Goal: Task Accomplishment & Management: Use online tool/utility

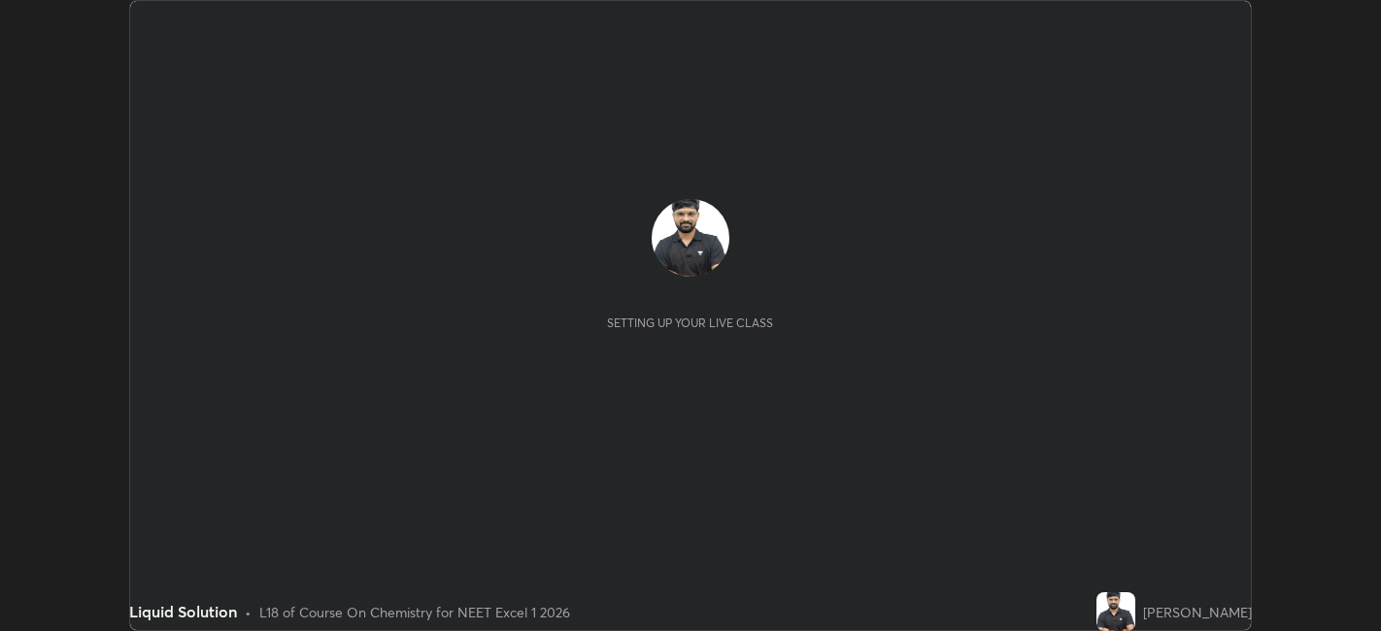
scroll to position [631, 1380]
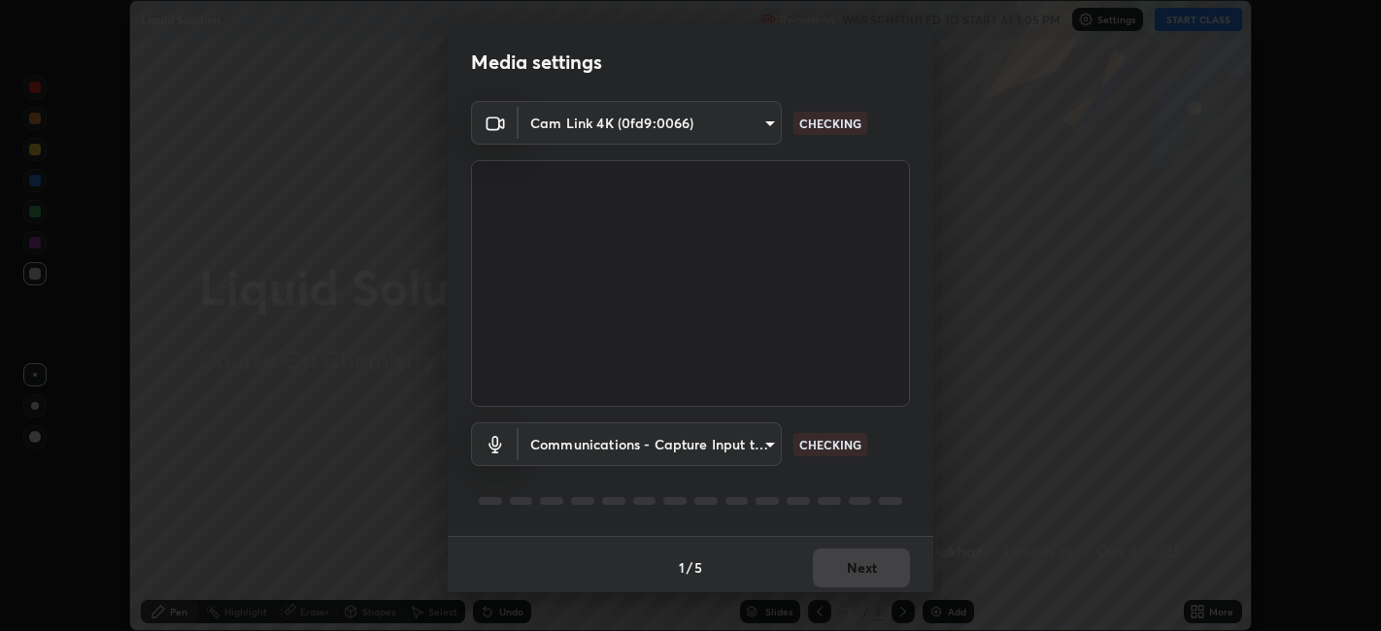
type input "48fc0a16f9878d898b75c0c4e5e46a424a6be3b5c6c23e4932c3d8132f80d268"
type input "communications"
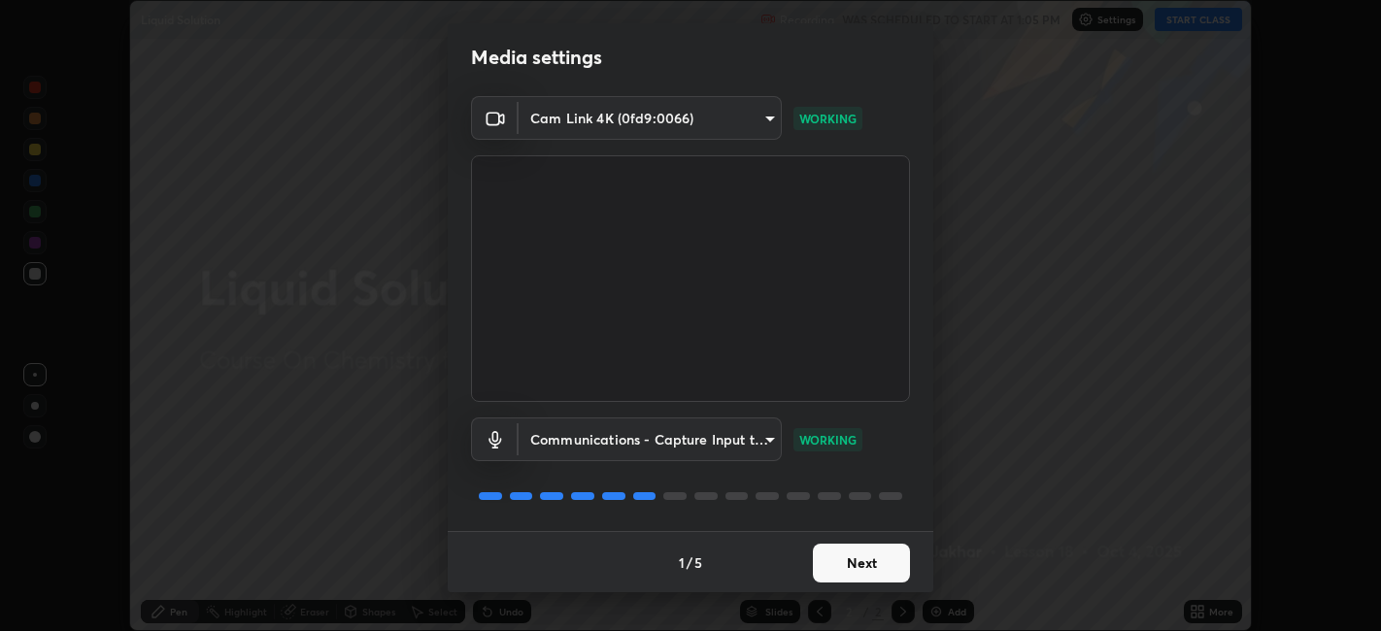
click at [842, 561] on button "Next" at bounding box center [861, 563] width 97 height 39
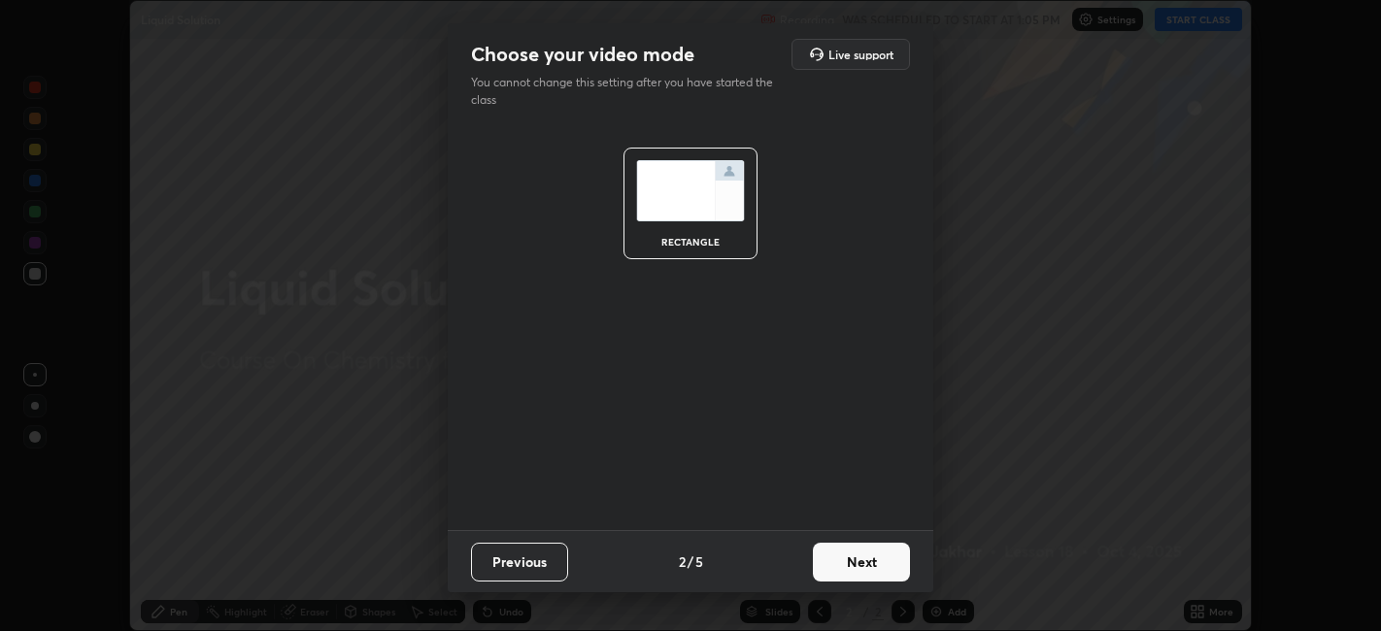
scroll to position [0, 0]
click at [838, 561] on button "Next" at bounding box center [861, 562] width 97 height 39
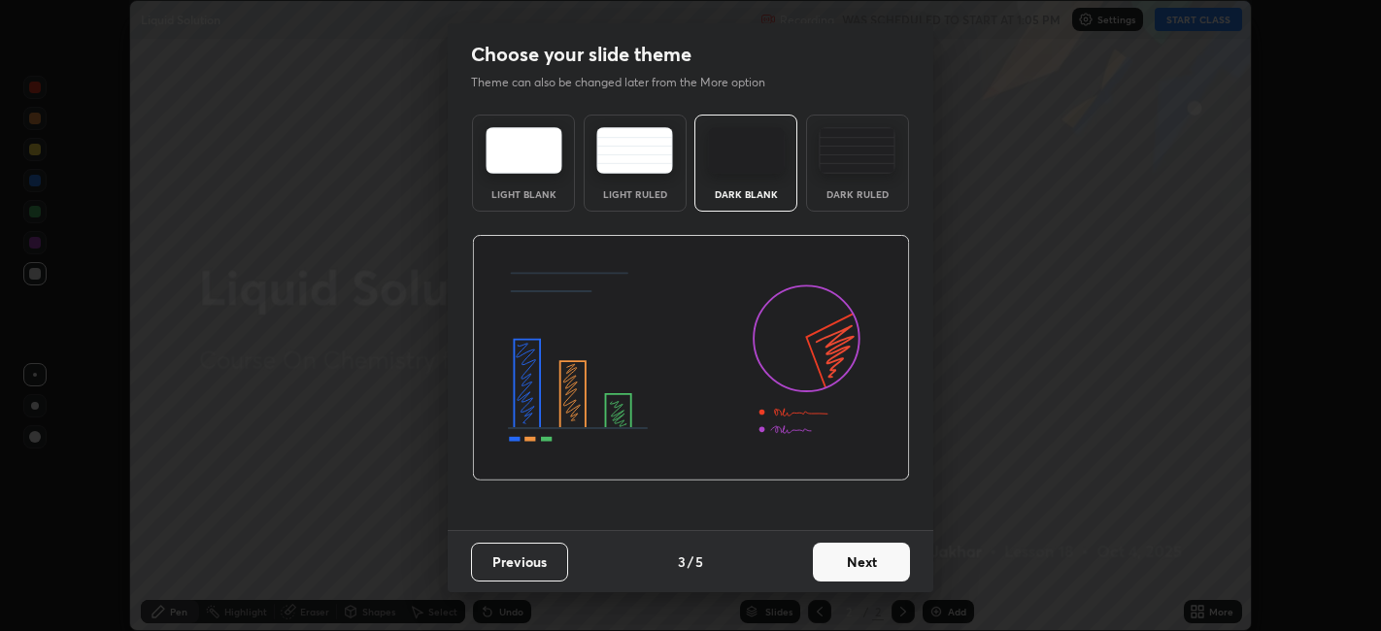
click at [838, 561] on button "Next" at bounding box center [861, 562] width 97 height 39
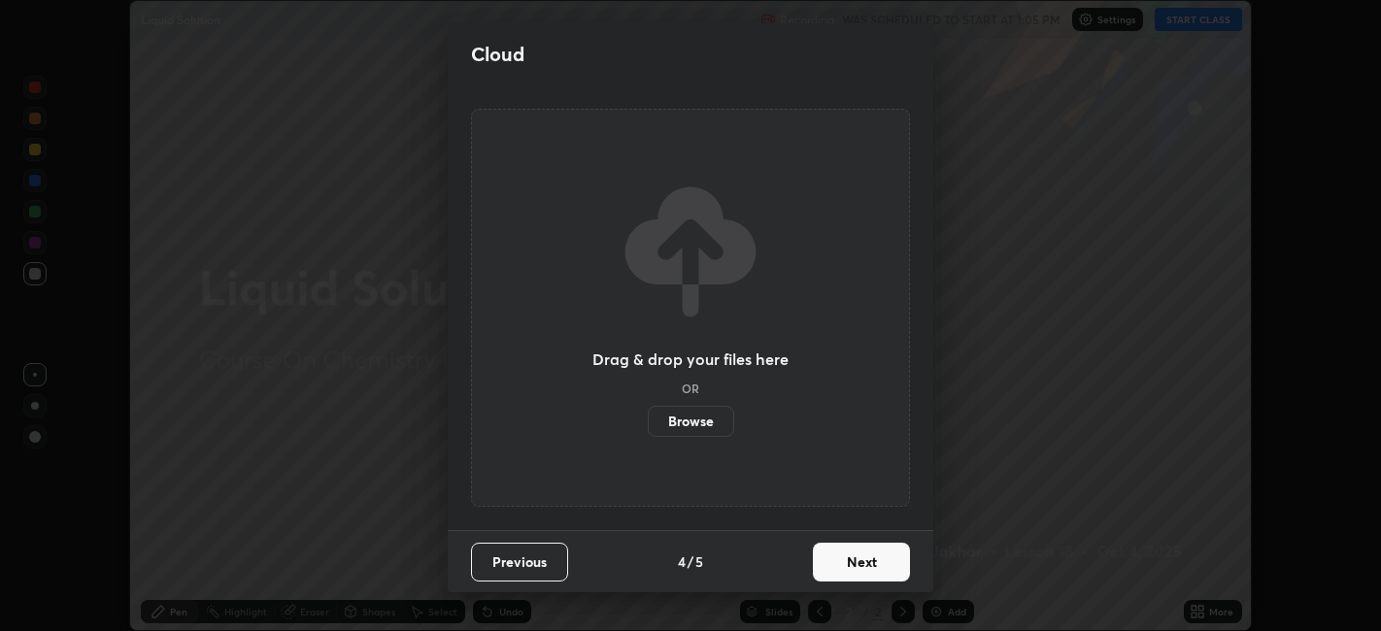
click at [838, 560] on button "Next" at bounding box center [861, 562] width 97 height 39
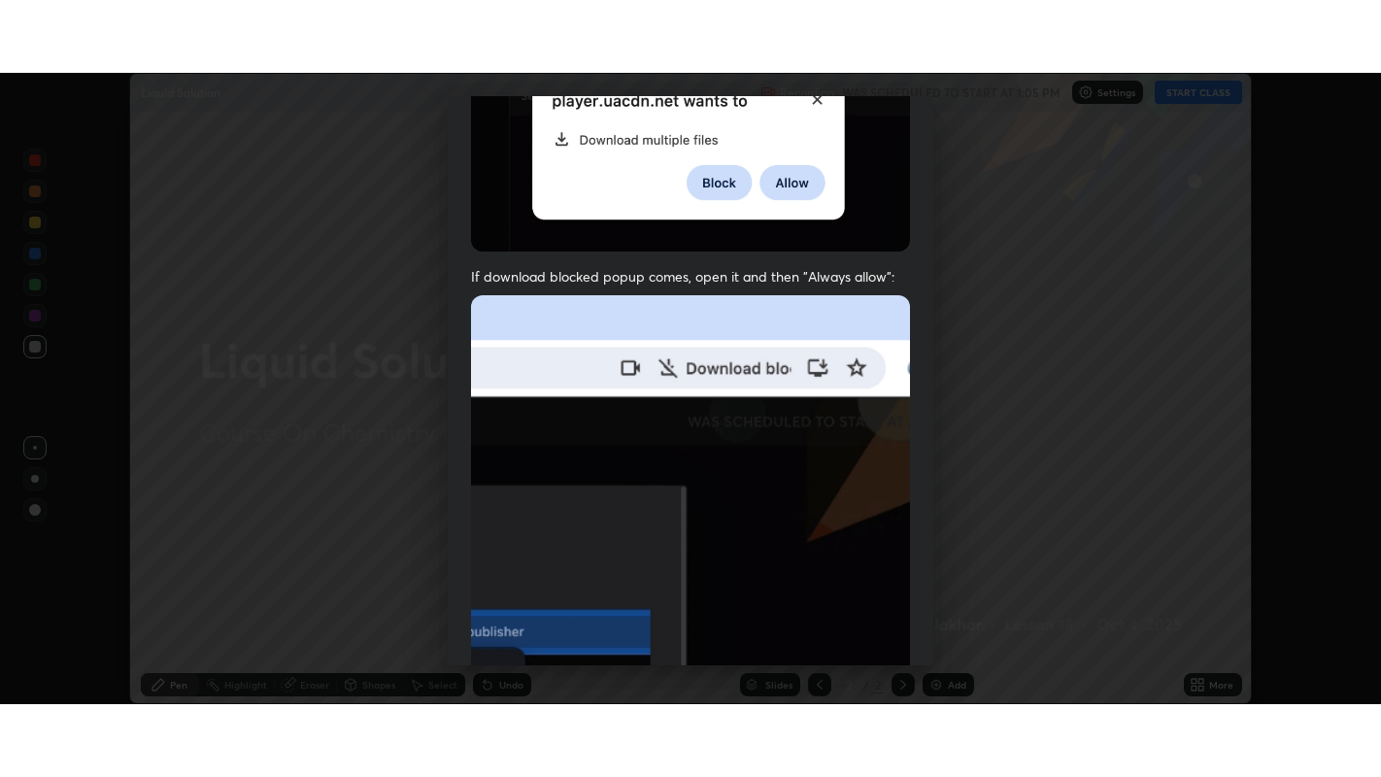
scroll to position [401, 0]
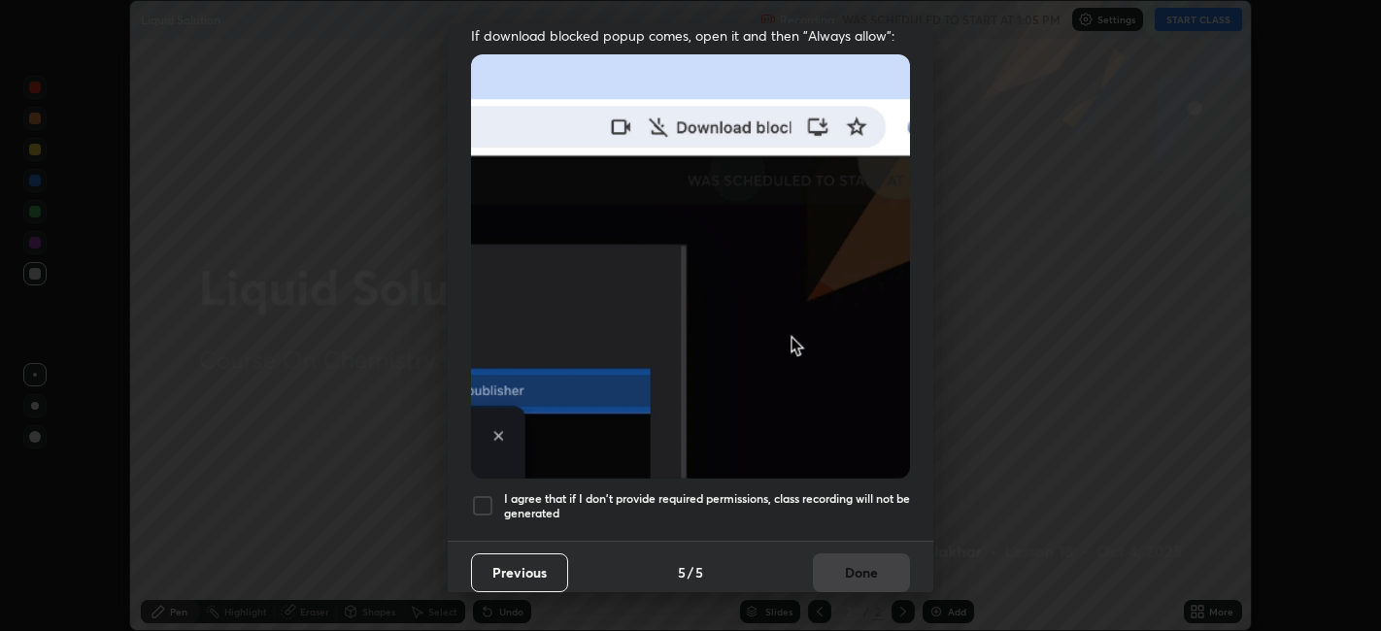
click at [482, 496] on div at bounding box center [482, 505] width 23 height 23
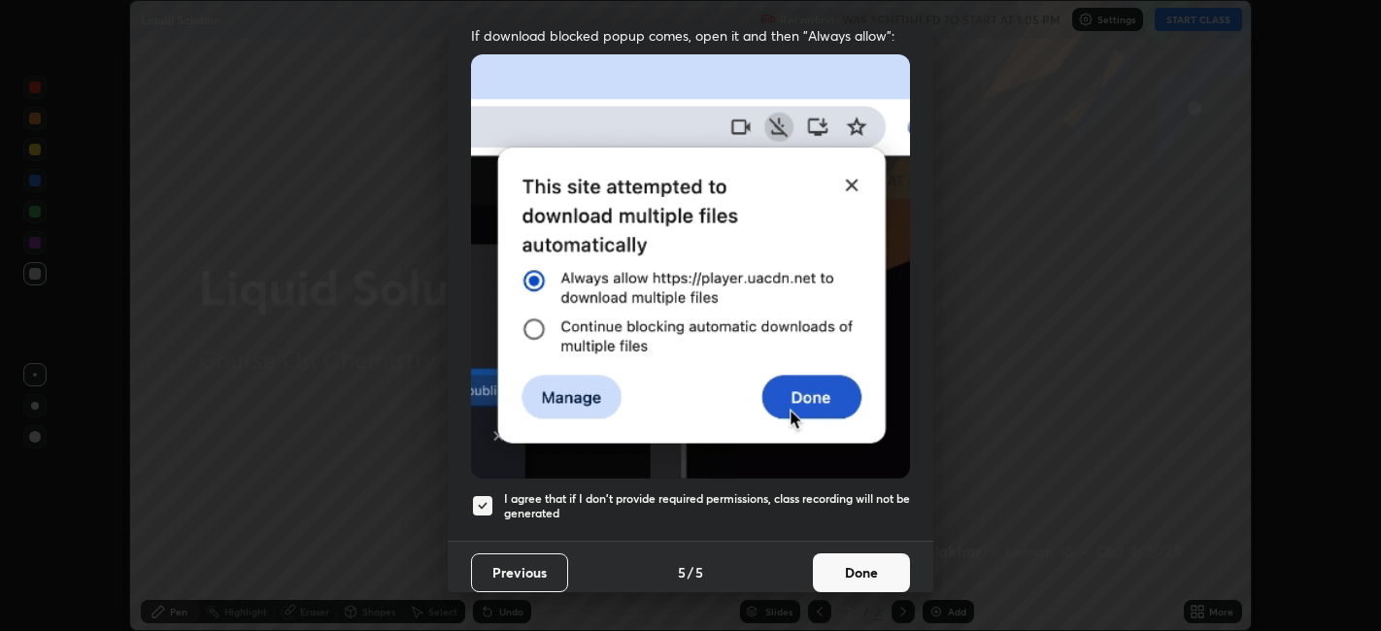
click at [839, 563] on button "Done" at bounding box center [861, 573] width 97 height 39
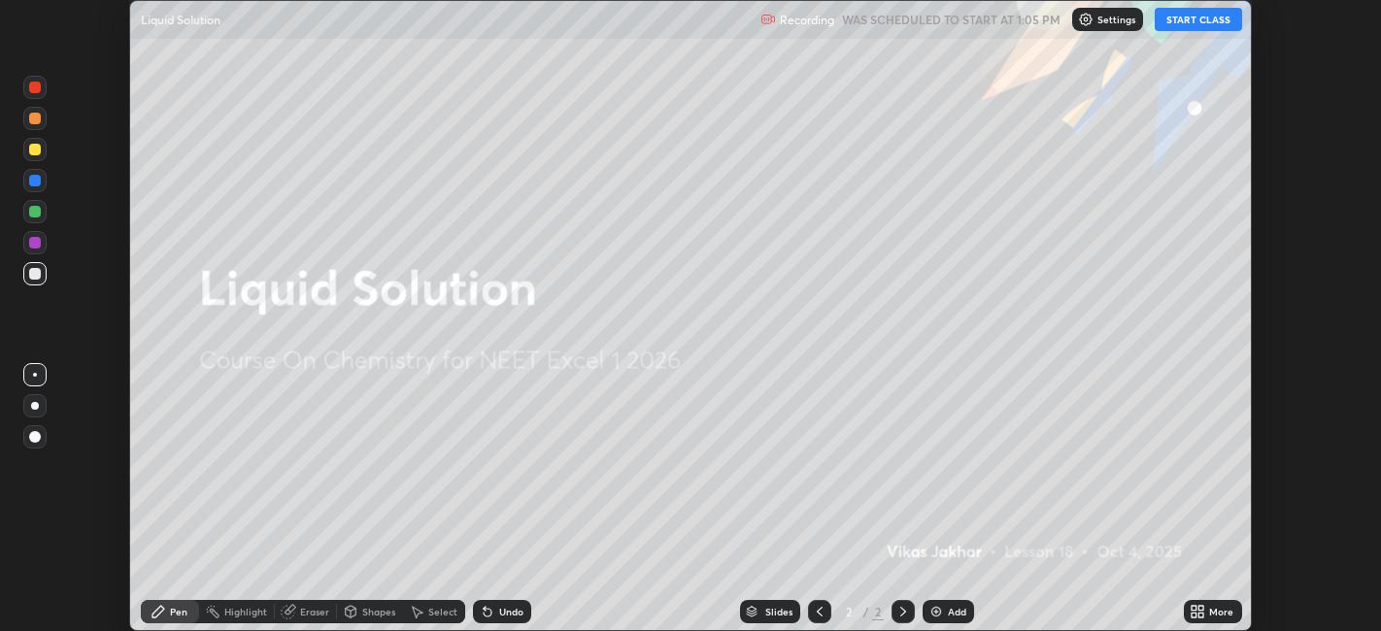
click at [1199, 19] on button "START CLASS" at bounding box center [1198, 19] width 87 height 23
click at [1194, 614] on icon at bounding box center [1194, 615] width 5 height 5
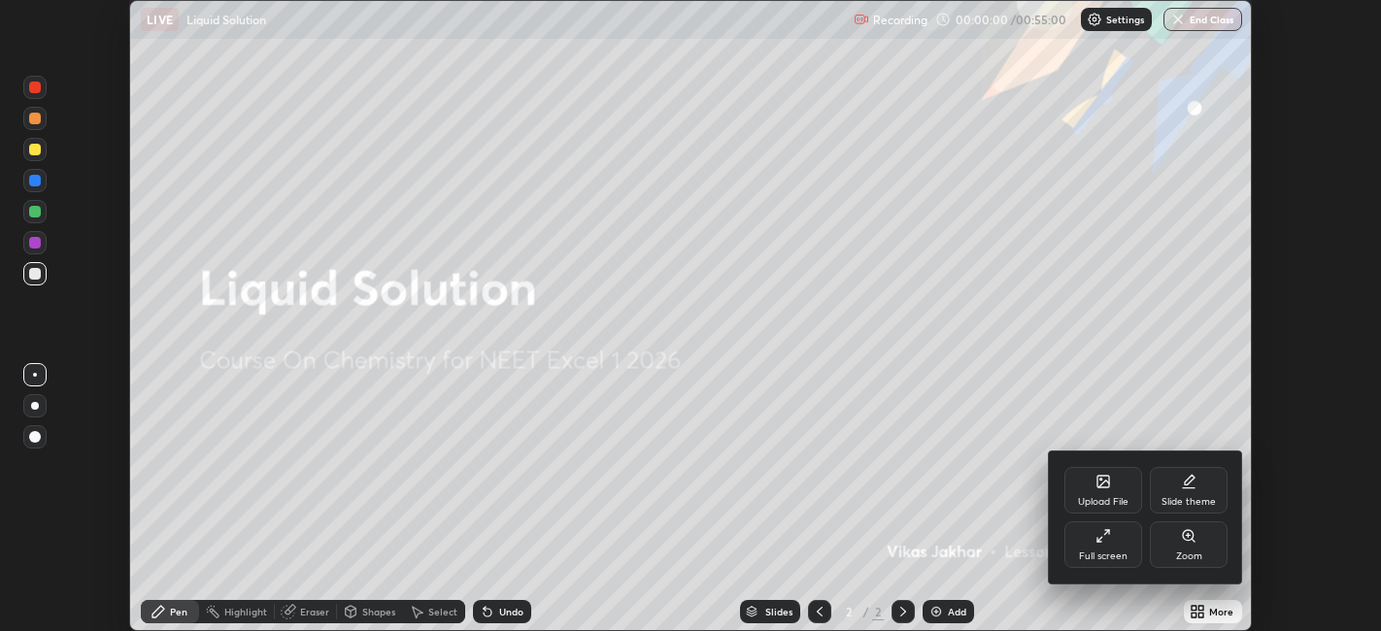
click at [1109, 555] on div "Full screen" at bounding box center [1103, 557] width 49 height 10
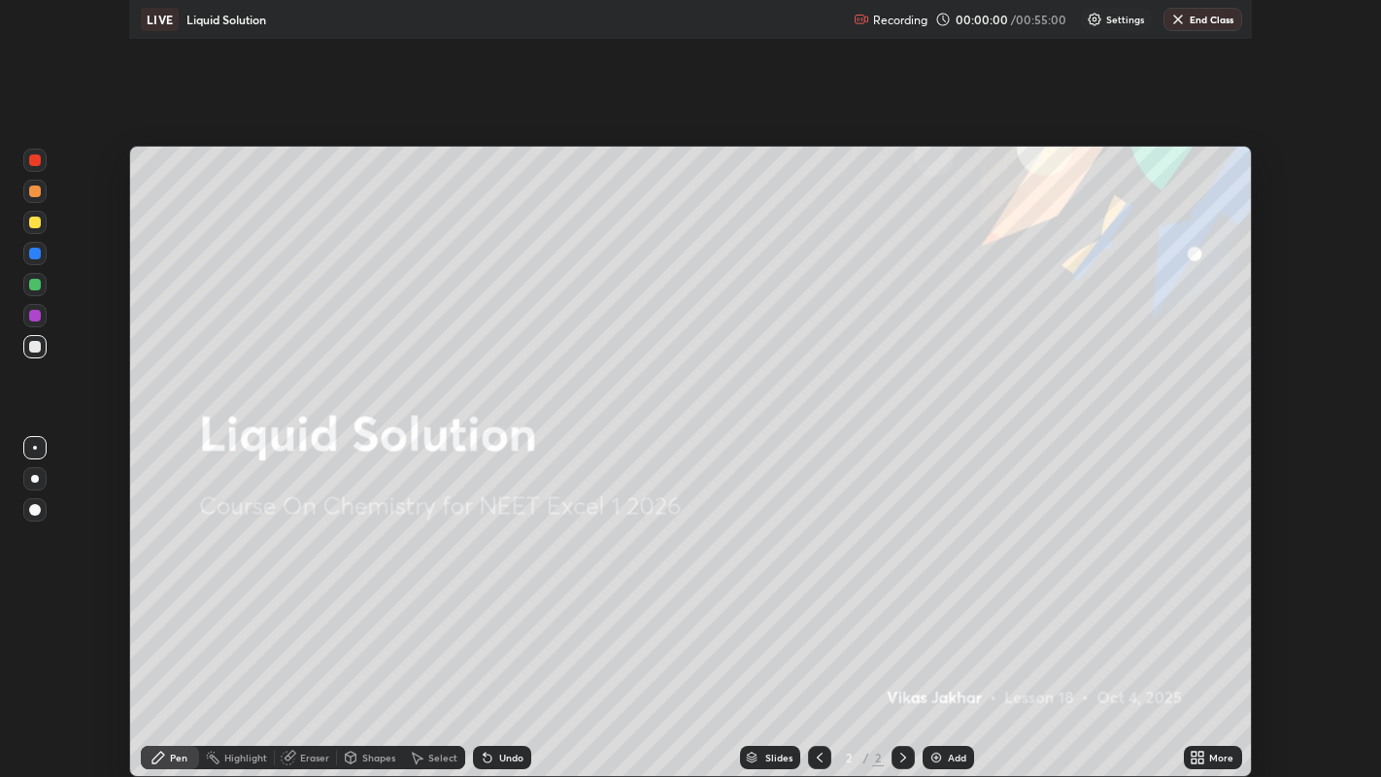
scroll to position [777, 1381]
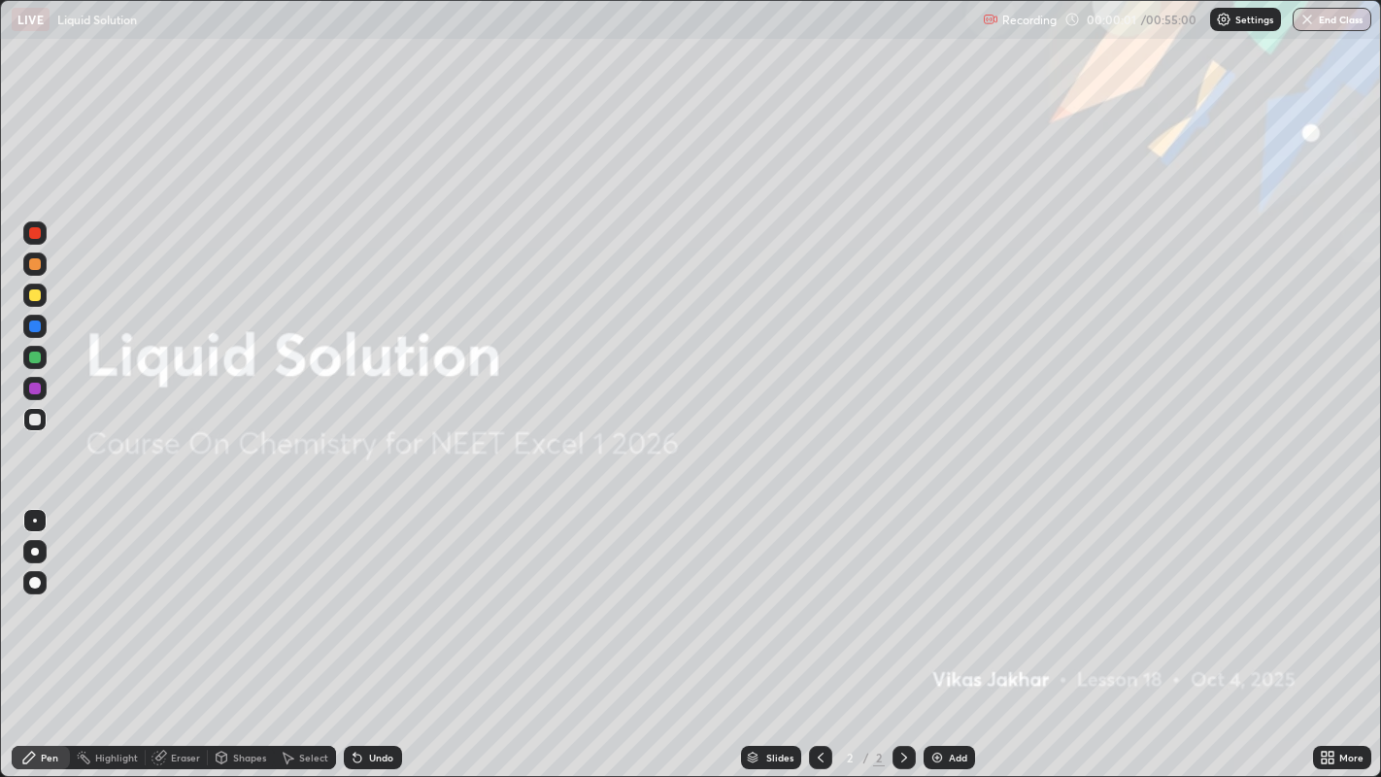
click at [946, 630] on div "Add" at bounding box center [949, 757] width 51 height 23
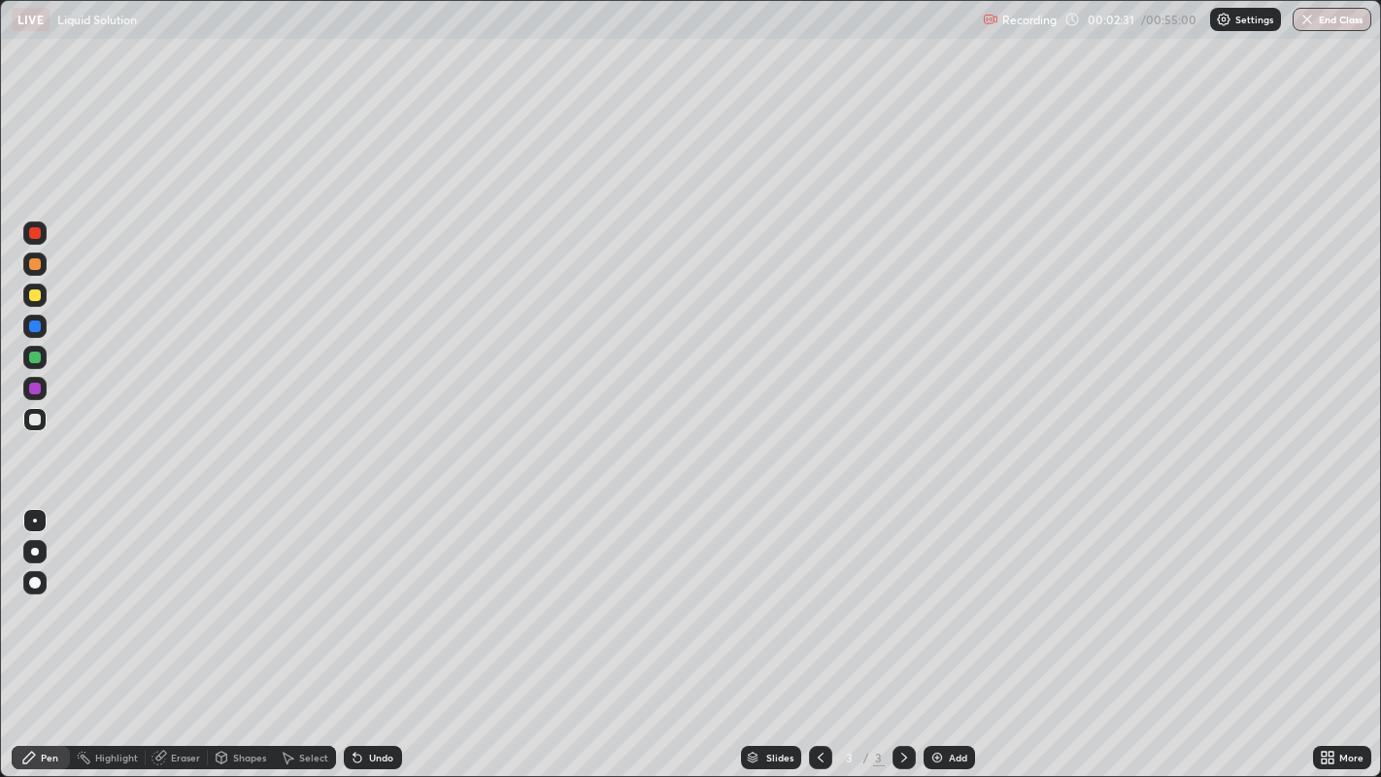
click at [34, 551] on div at bounding box center [35, 552] width 8 height 8
click at [931, 630] on img at bounding box center [937, 758] width 16 height 16
click at [179, 630] on div "Eraser" at bounding box center [185, 758] width 29 height 10
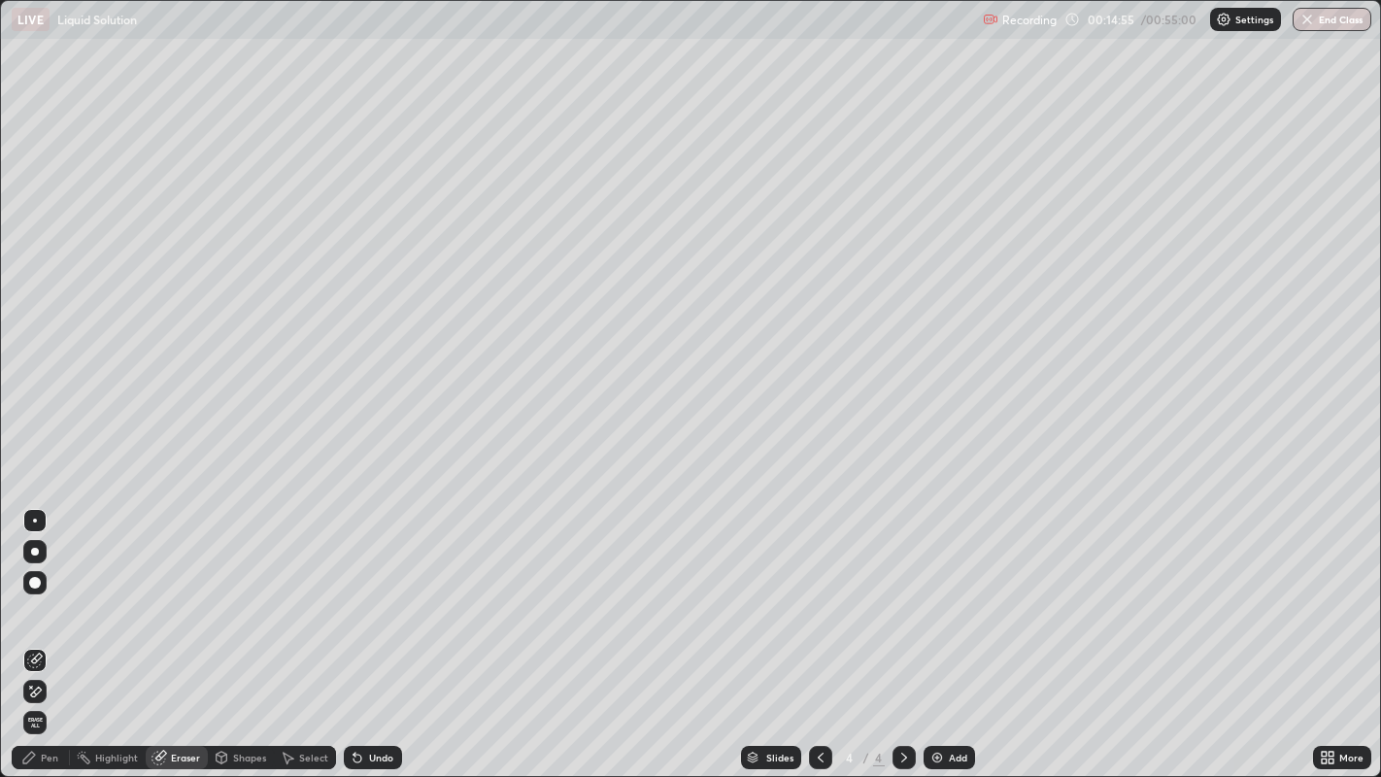
click at [54, 630] on div "Pen" at bounding box center [49, 758] width 17 height 10
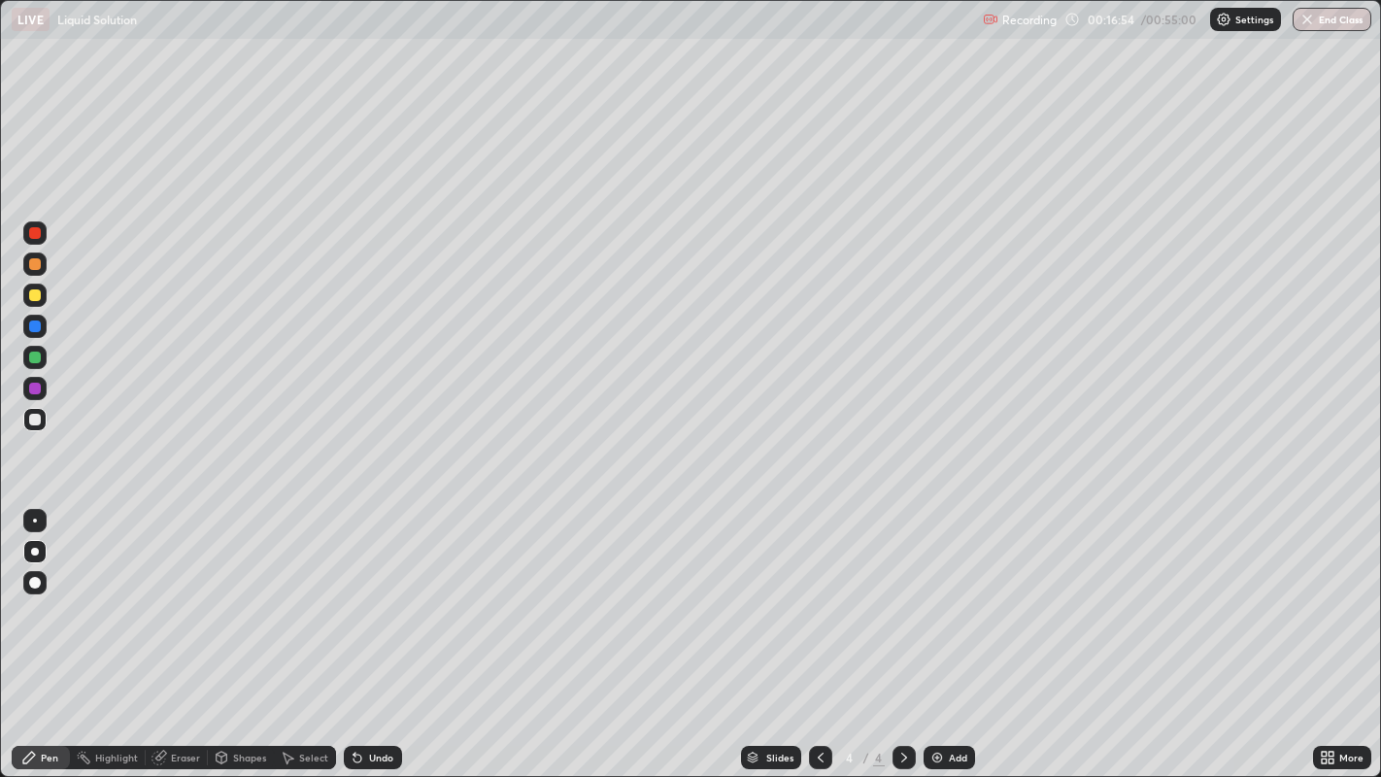
click at [933, 630] on img at bounding box center [937, 758] width 16 height 16
click at [36, 296] on div at bounding box center [35, 295] width 12 height 12
click at [937, 630] on img at bounding box center [937, 758] width 16 height 16
click at [36, 422] on div at bounding box center [35, 420] width 12 height 12
click at [809, 630] on div at bounding box center [820, 757] width 23 height 23
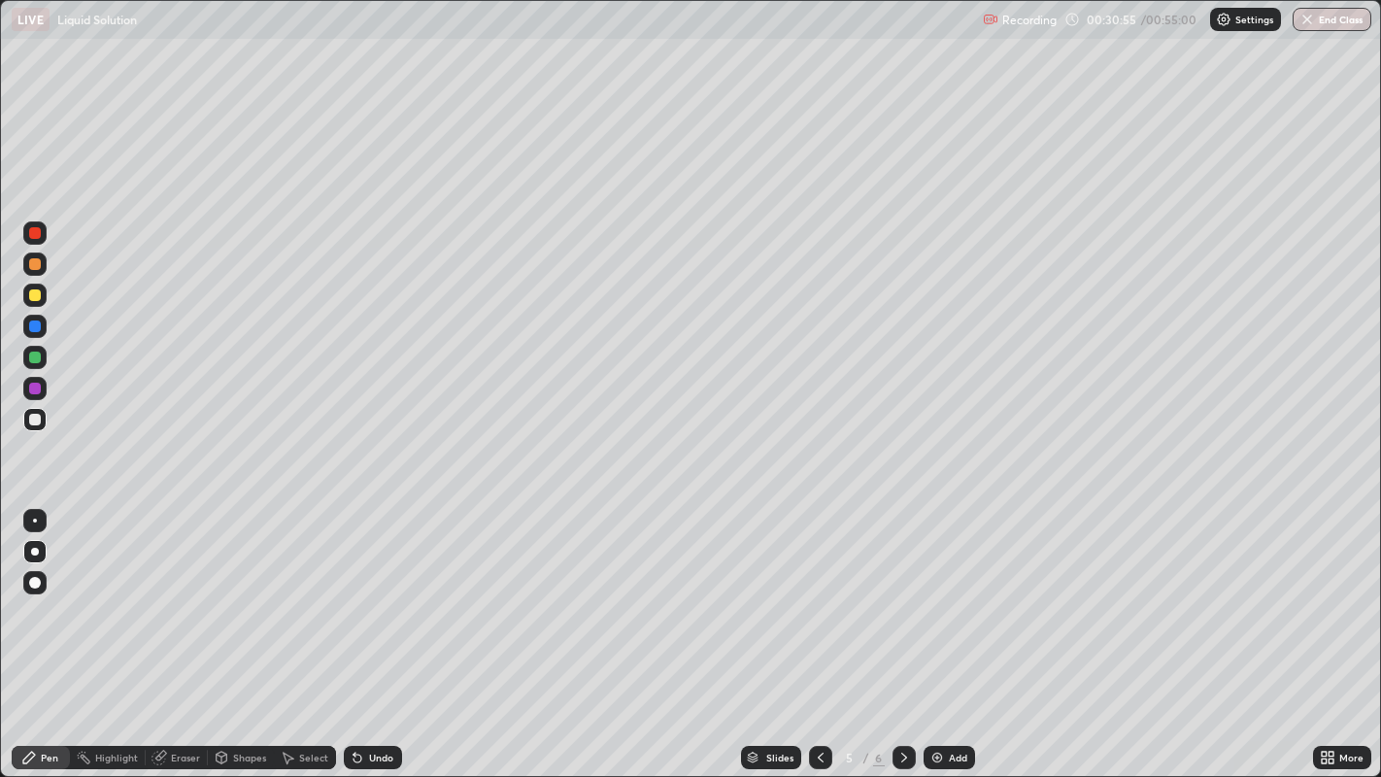
click at [901, 630] on icon at bounding box center [904, 758] width 16 height 16
click at [939, 630] on img at bounding box center [937, 758] width 16 height 16
click at [1321, 17] on button "End Class" at bounding box center [1332, 19] width 79 height 23
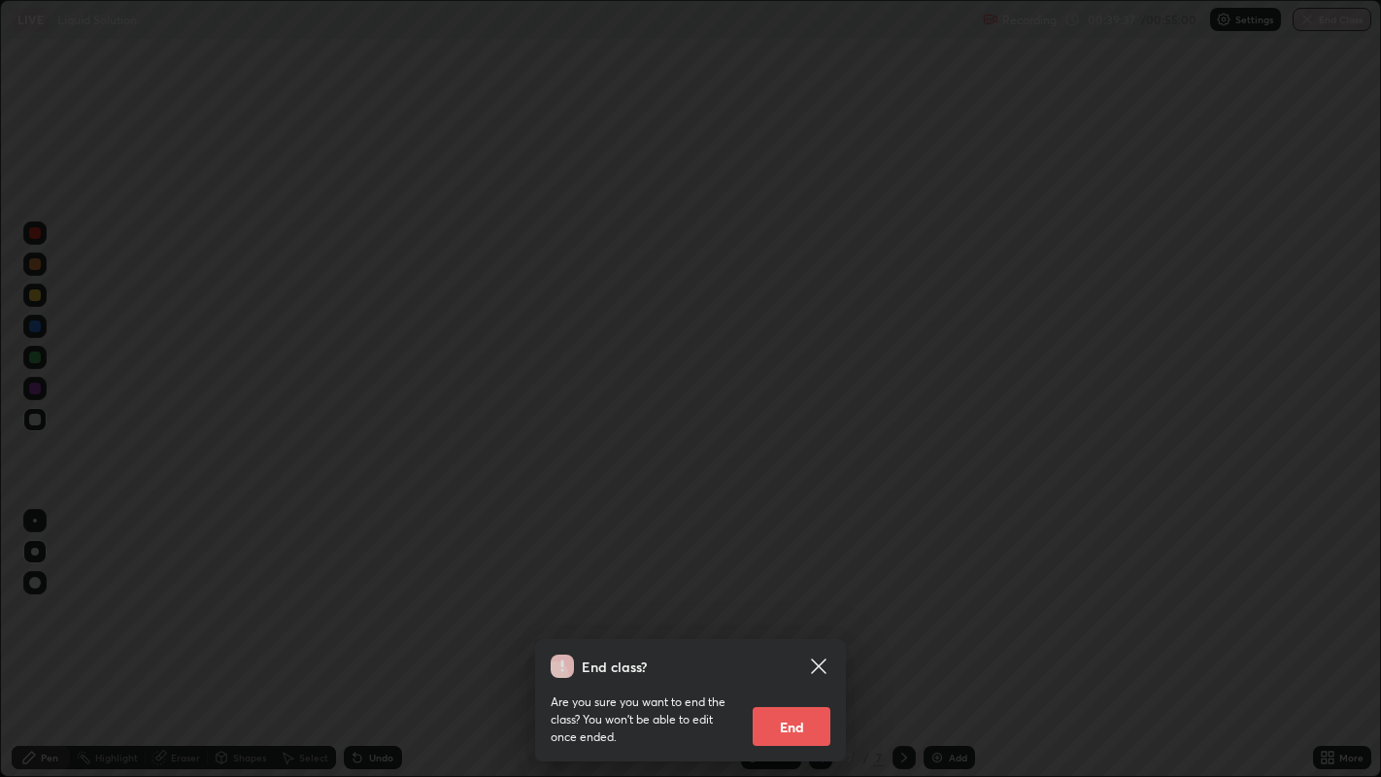
click at [818, 630] on button "End" at bounding box center [792, 726] width 78 height 39
